Goal: Information Seeking & Learning: Find specific fact

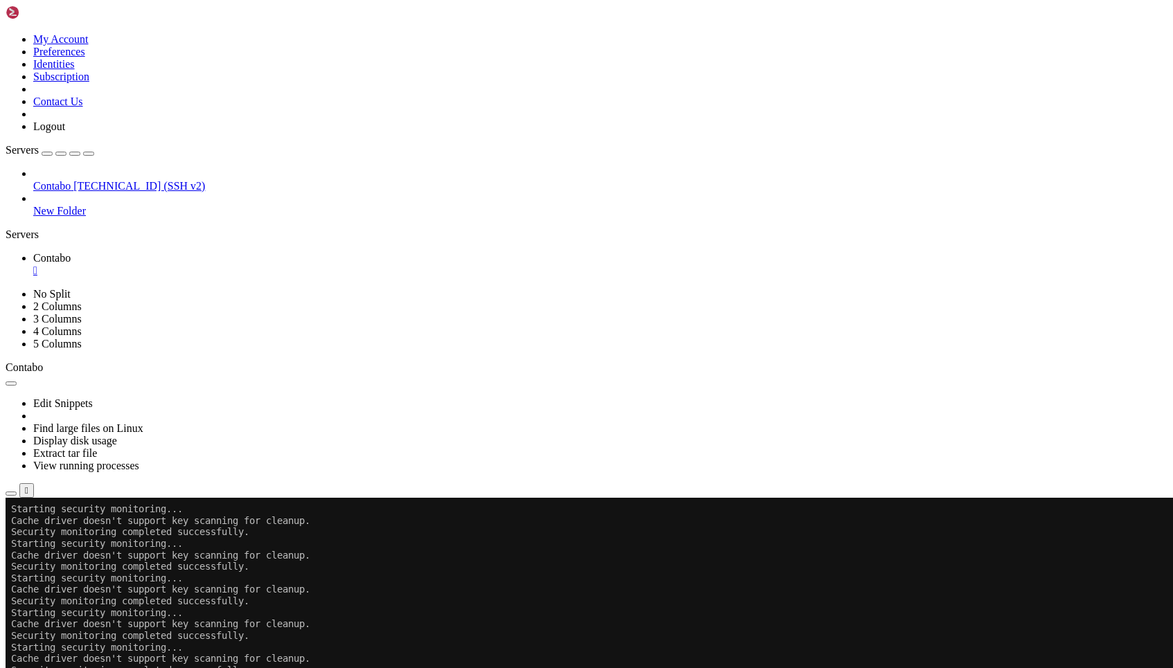
scroll to position [5124, 0]
drag, startPoint x: 340, startPoint y: 972, endPoint x: 326, endPoint y: 960, distance: 18.2
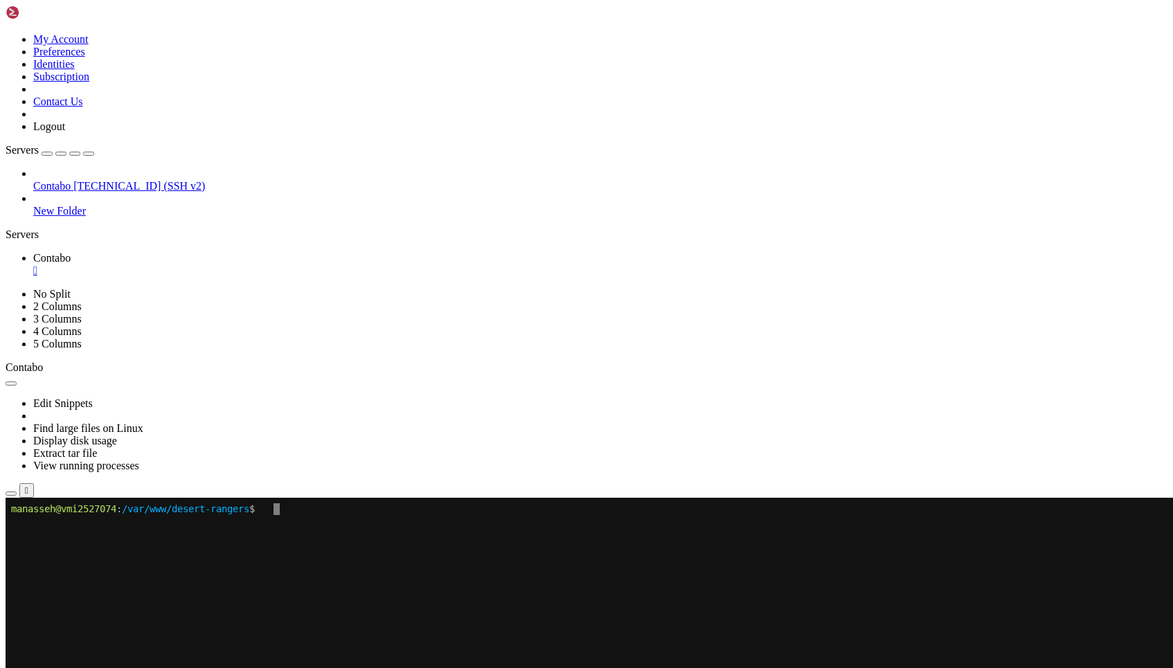
scroll to position [0, 0]
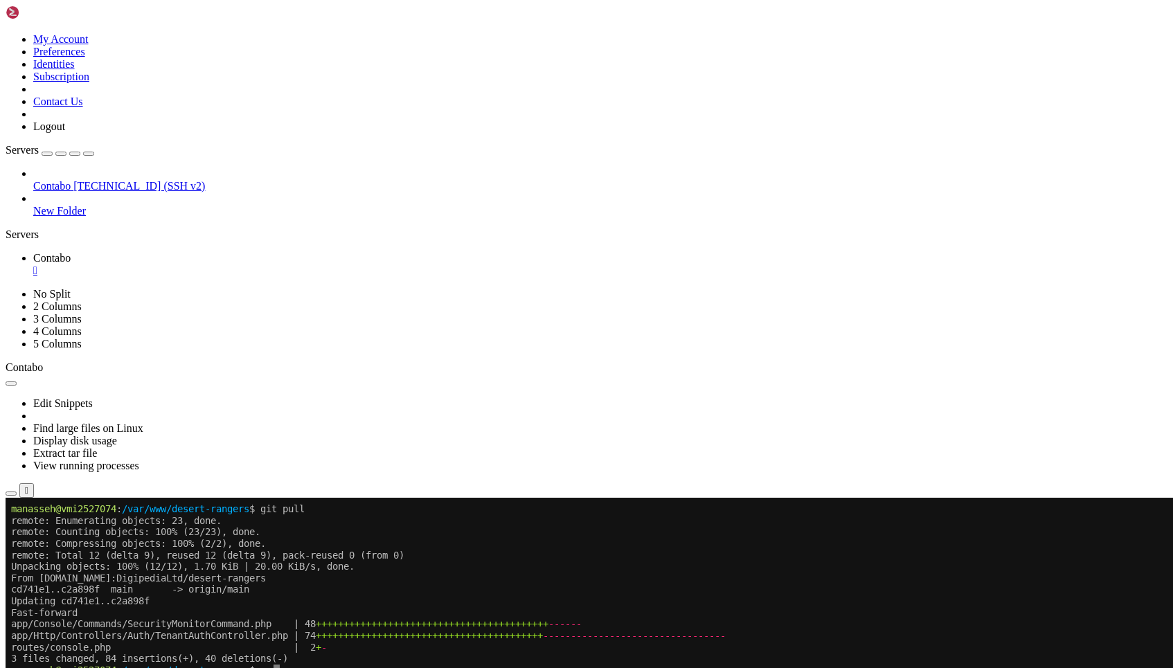
drag, startPoint x: 824, startPoint y: 843, endPoint x: 706, endPoint y: 837, distance: 117.8
copy x-row "mpesa-2025-08-19.log"
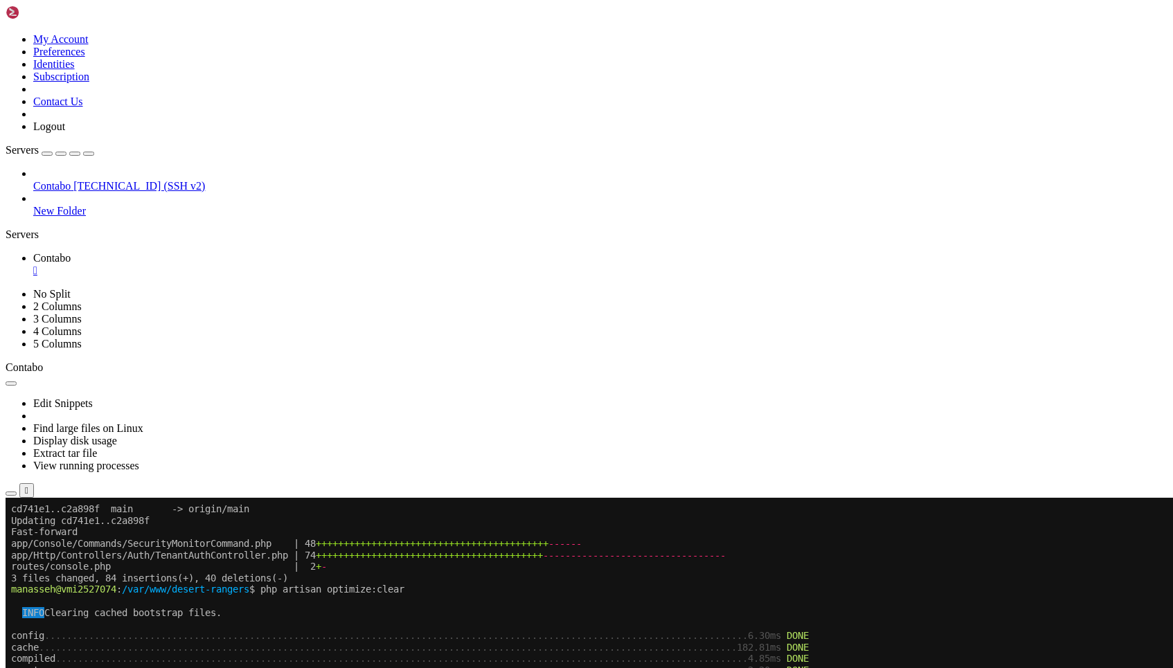
scroll to position [80, 0]
drag, startPoint x: 246, startPoint y: 1016, endPoint x: 382, endPoint y: 1017, distance: 135.7
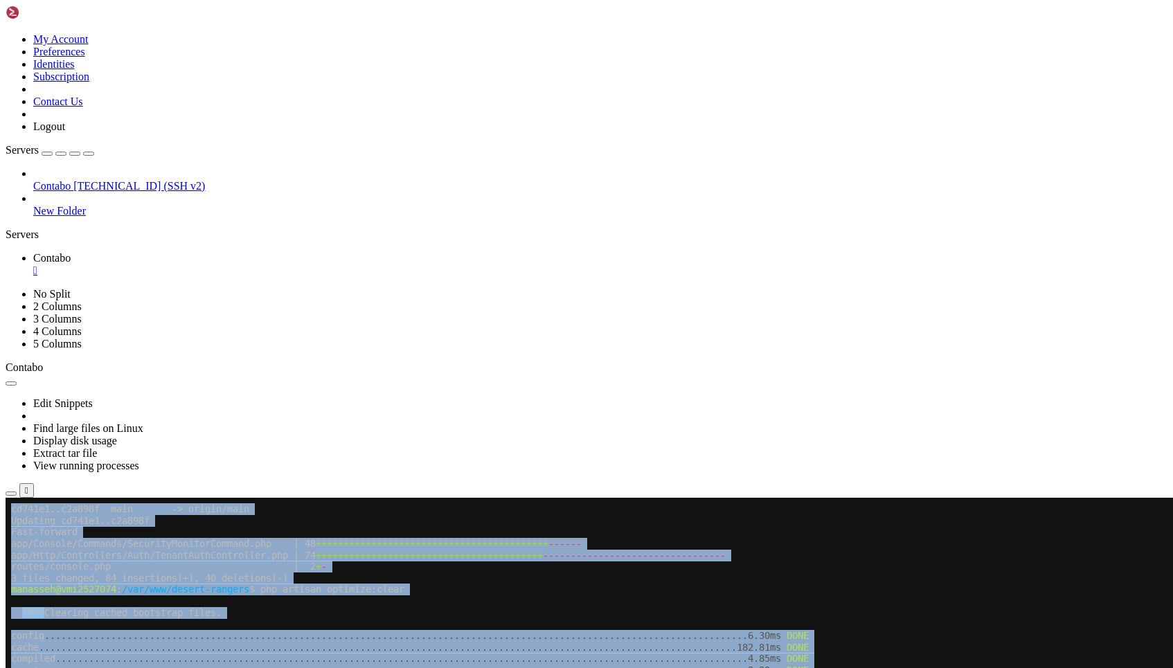
drag, startPoint x: 906, startPoint y: 1038, endPoint x: 680, endPoint y: 1049, distance: 226.0
